Goal: Task Accomplishment & Management: Manage account settings

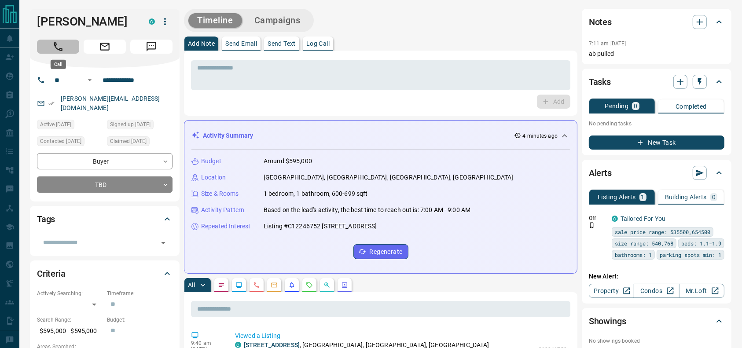
click at [49, 44] on button "Call" at bounding box center [58, 47] width 42 height 14
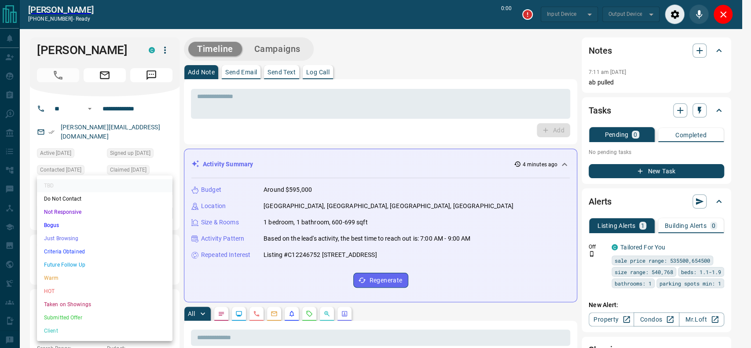
type input "*******"
click at [77, 242] on li "Just Browsing" at bounding box center [104, 238] width 135 height 13
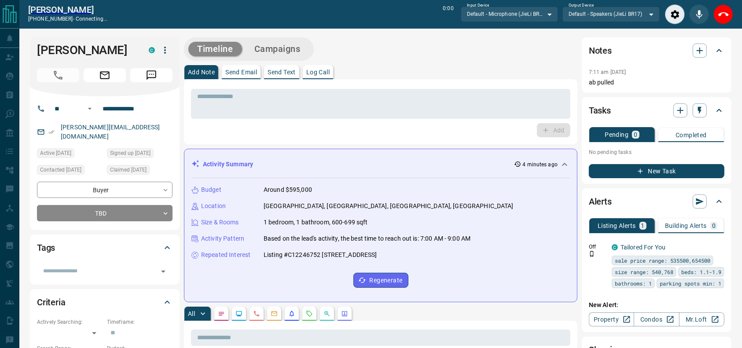
drag, startPoint x: 77, startPoint y: 242, endPoint x: 75, endPoint y: 248, distance: 5.9
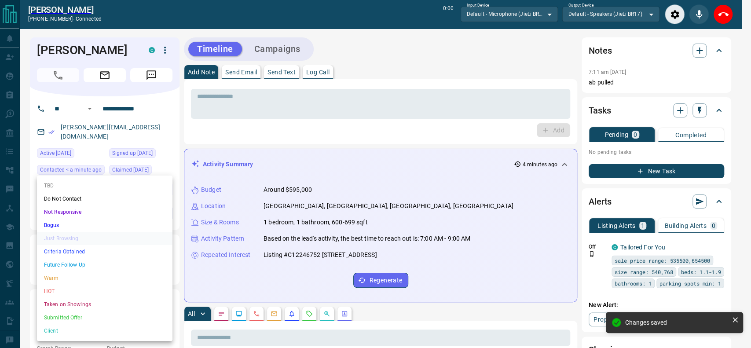
click at [67, 252] on li "Criteria Obtained" at bounding box center [104, 251] width 135 height 13
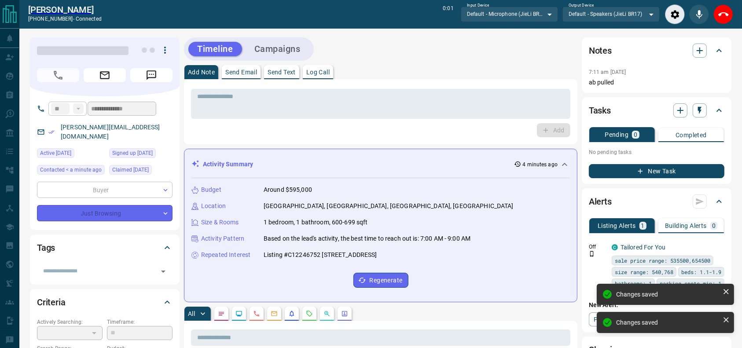
type input "*"
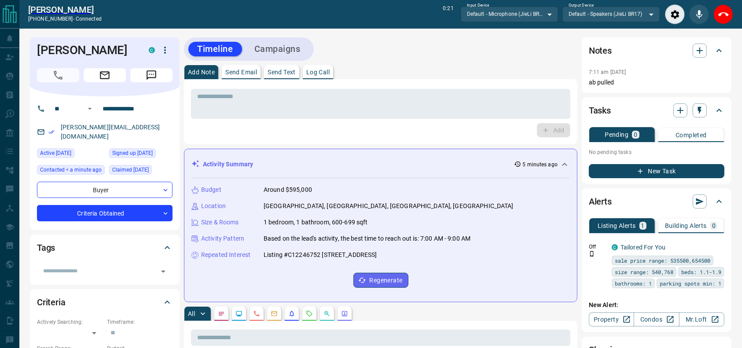
click at [713, 12] on div at bounding box center [699, 14] width 68 height 20
click at [714, 12] on button "End Call" at bounding box center [723, 14] width 20 height 20
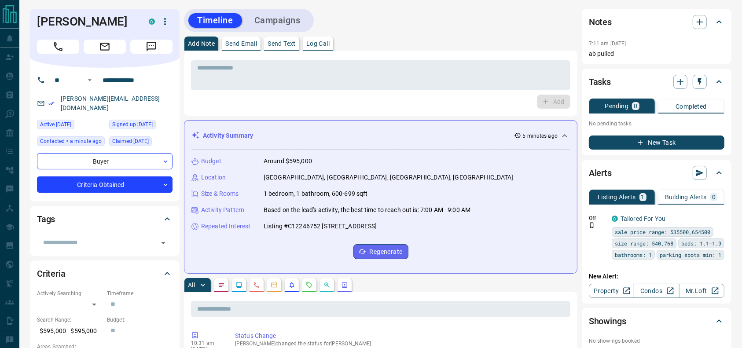
drag, startPoint x: 393, startPoint y: 99, endPoint x: 392, endPoint y: 92, distance: 7.9
click at [392, 98] on div "Add" at bounding box center [380, 102] width 379 height 14
click at [390, 66] on textarea at bounding box center [380, 75] width 367 height 22
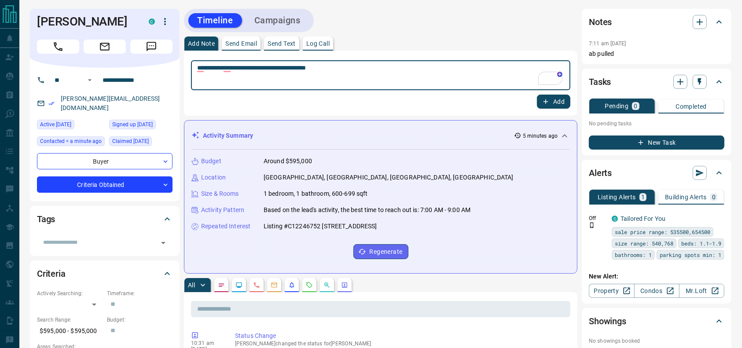
type textarea "**********"
click at [549, 107] on button "Add" at bounding box center [553, 102] width 33 height 14
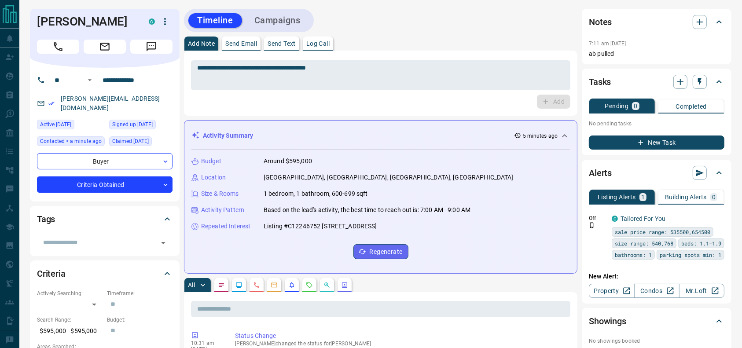
click at [284, 13] on button "Campaigns" at bounding box center [277, 20] width 64 height 15
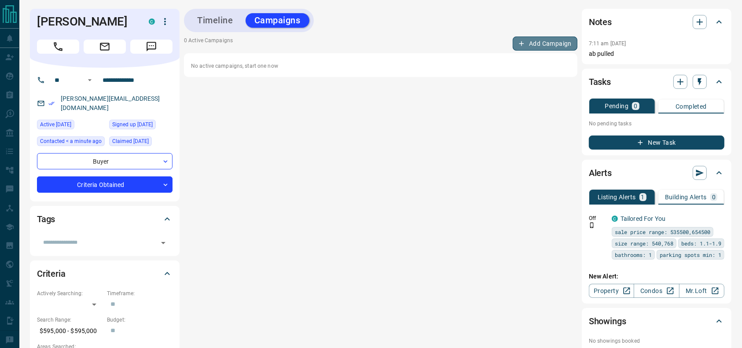
click at [555, 44] on button "Add Campaign" at bounding box center [545, 44] width 65 height 14
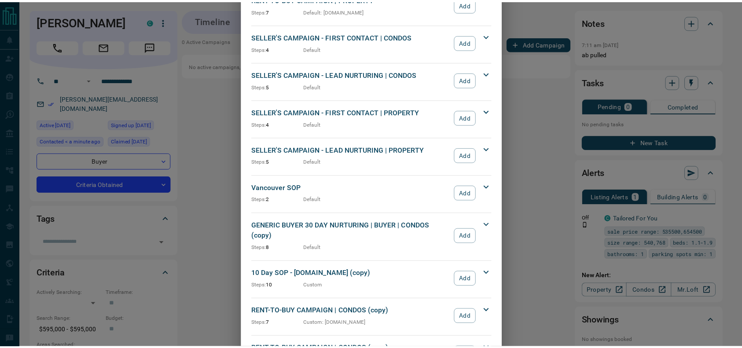
scroll to position [948, 0]
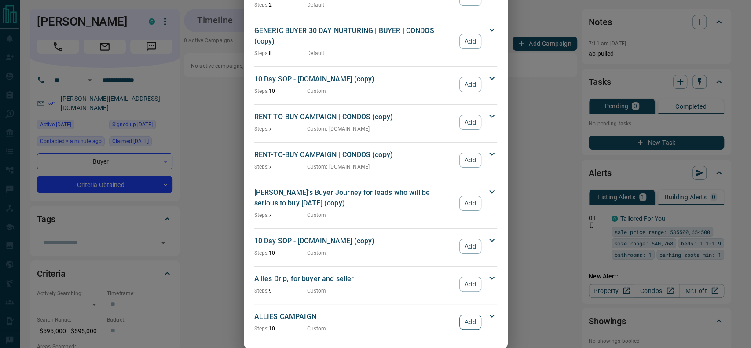
click at [465, 315] on button "Add" at bounding box center [470, 322] width 22 height 15
